Goal: Transaction & Acquisition: Purchase product/service

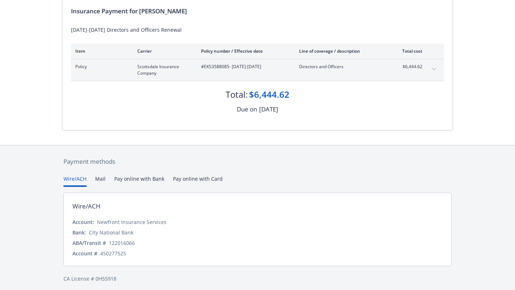
scroll to position [67, 0]
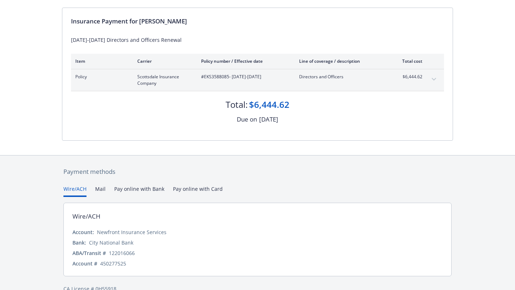
click at [195, 176] on div "Payment methods Wire/ACH Mail Pay online with Bank Pay online with Card Wire/AC…" at bounding box center [257, 229] width 391 height 149
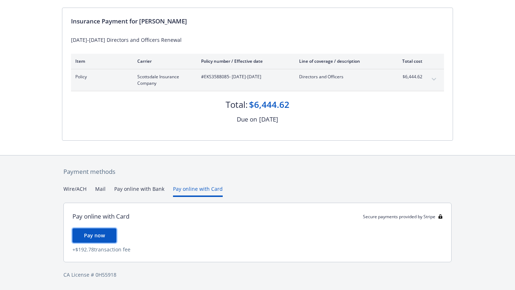
click at [85, 236] on span "Pay now" at bounding box center [94, 235] width 21 height 7
click at [0, 289] on com-1password-button at bounding box center [0, 290] width 0 height 0
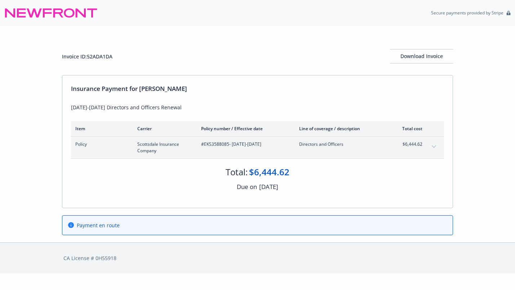
scroll to position [0, 0]
